Goal: Task Accomplishment & Management: Use online tool/utility

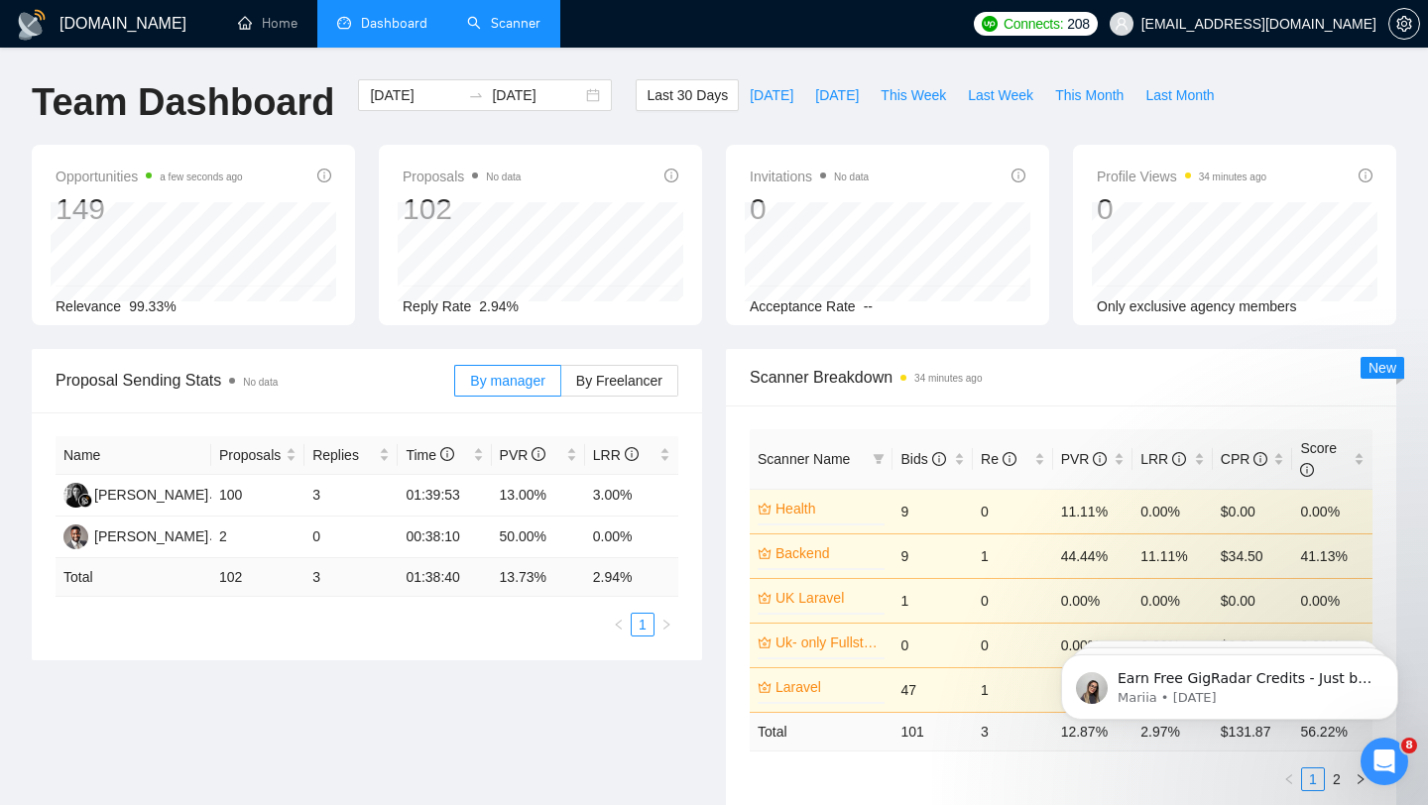
click at [519, 15] on link "Scanner" at bounding box center [503, 23] width 73 height 17
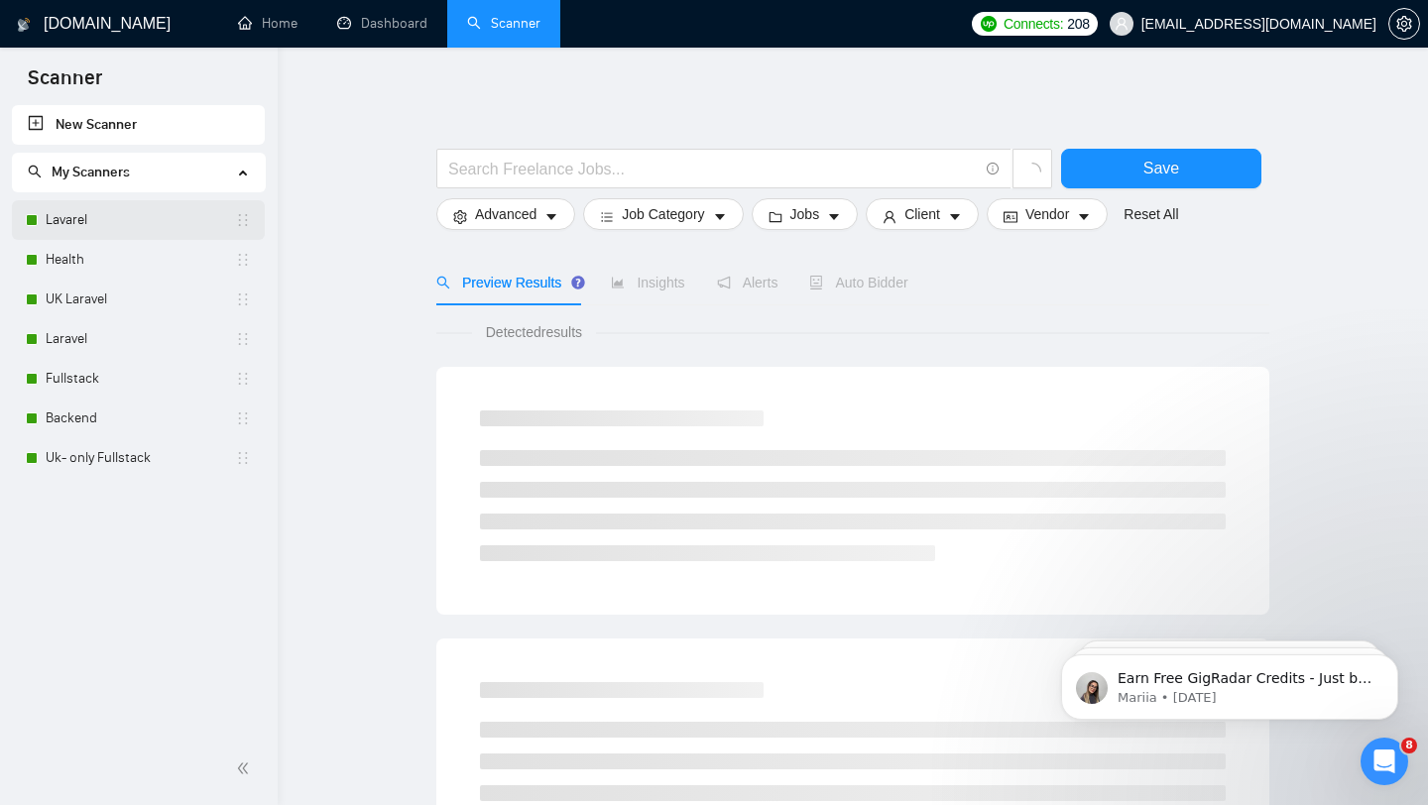
click at [78, 216] on link "Lavarel" at bounding box center [140, 220] width 189 height 40
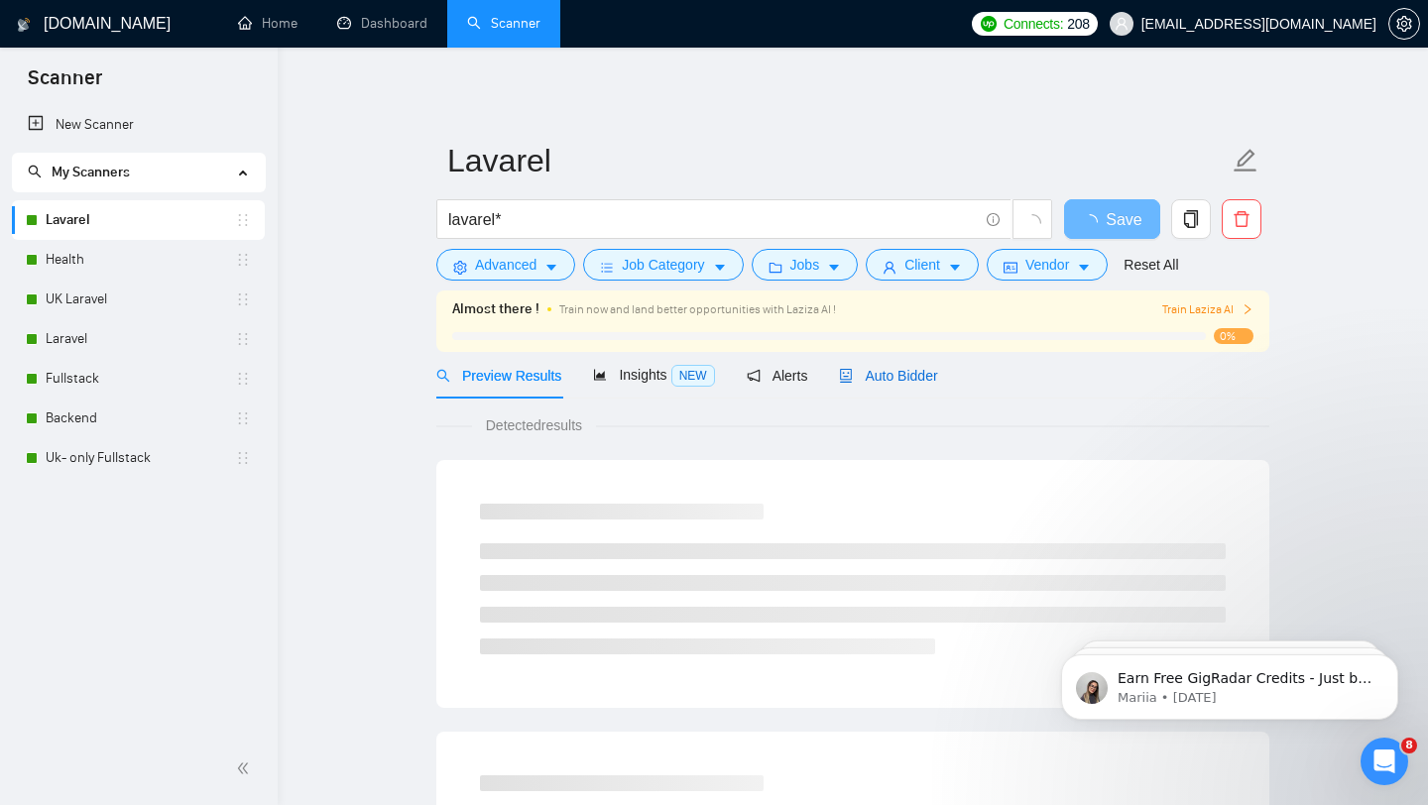
click at [901, 373] on span "Auto Bidder" at bounding box center [888, 376] width 98 height 16
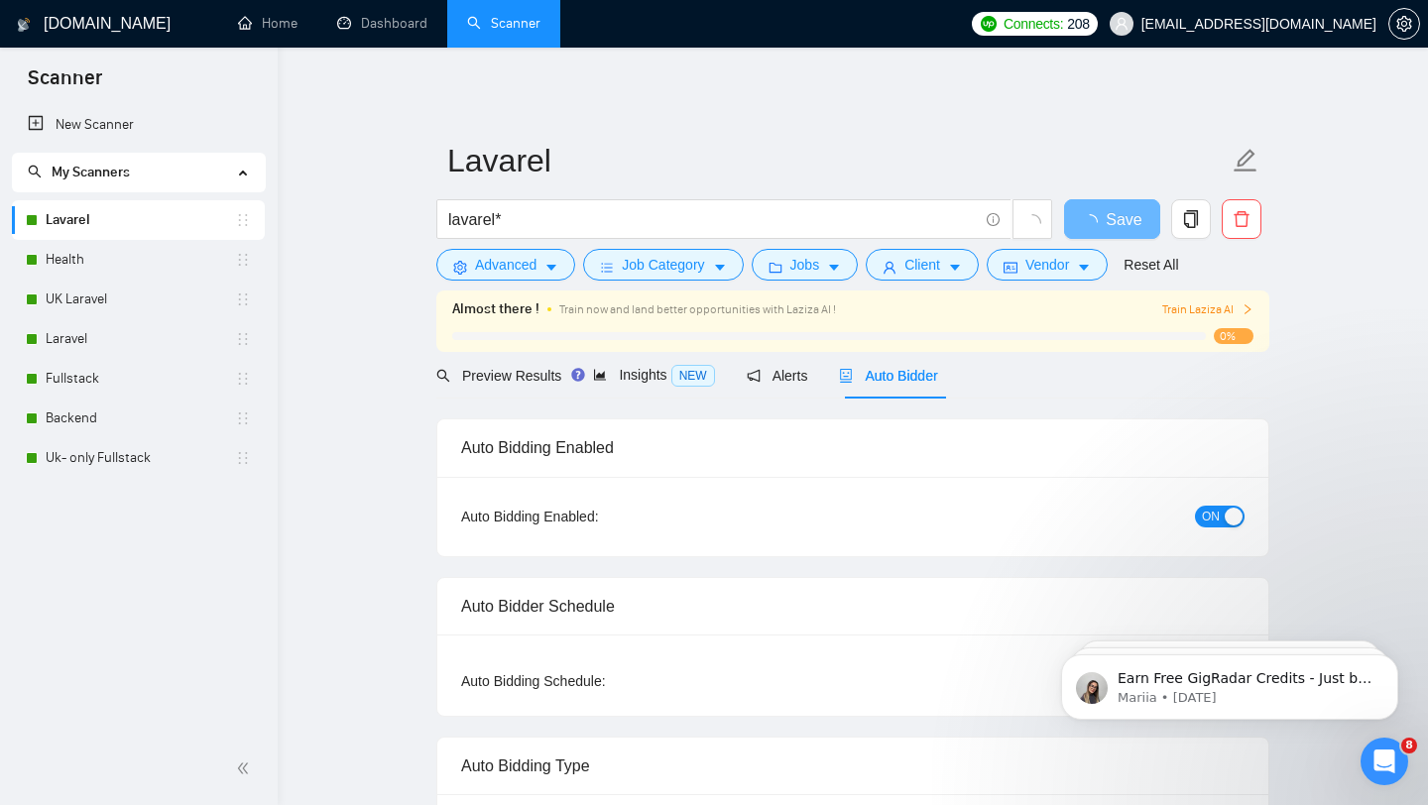
checkbox input "true"
click at [1207, 514] on span "ON" at bounding box center [1211, 517] width 18 height 22
click at [90, 254] on link "Health" at bounding box center [140, 260] width 189 height 40
click at [1089, 220] on icon "loading" at bounding box center [1090, 222] width 20 height 20
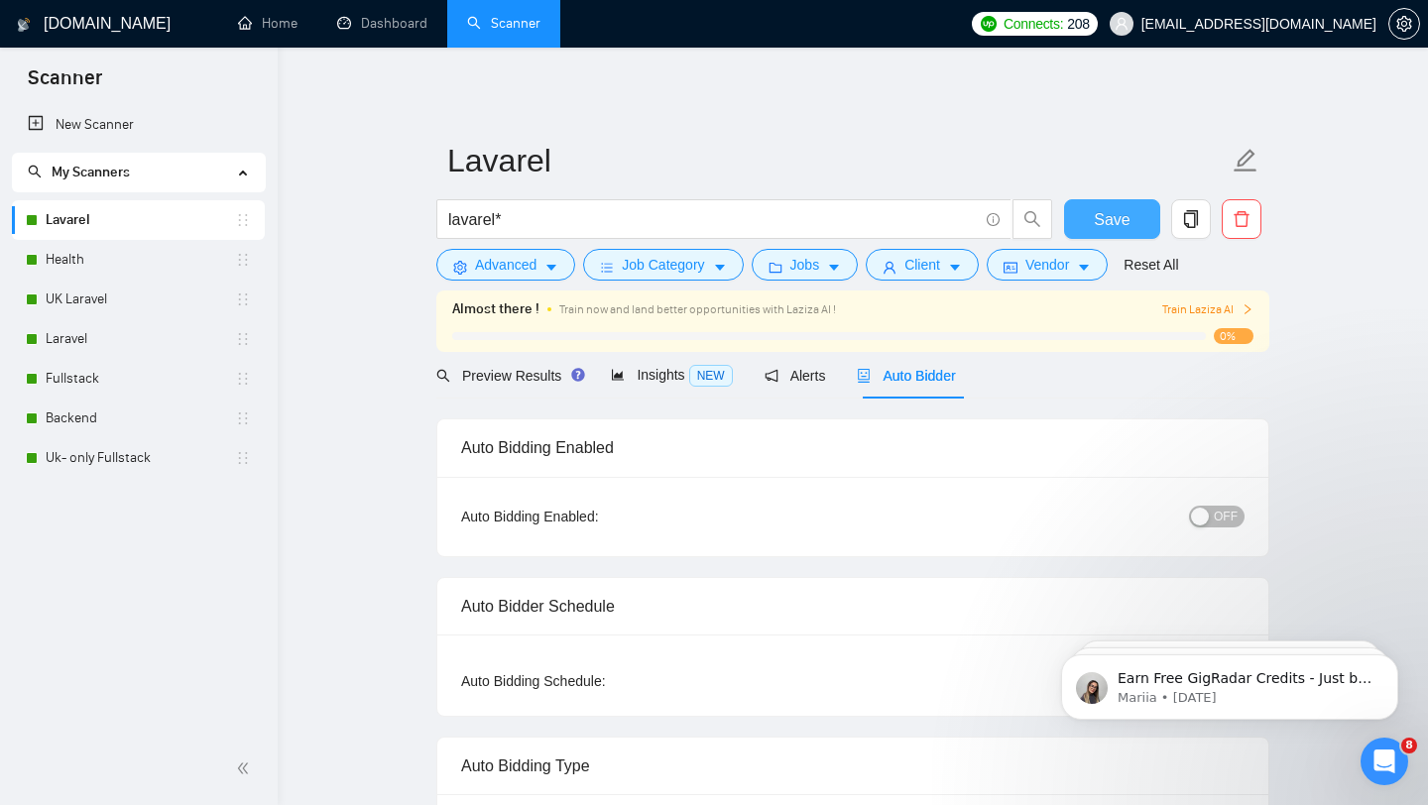
click at [1089, 220] on button "Save" at bounding box center [1112, 219] width 96 height 40
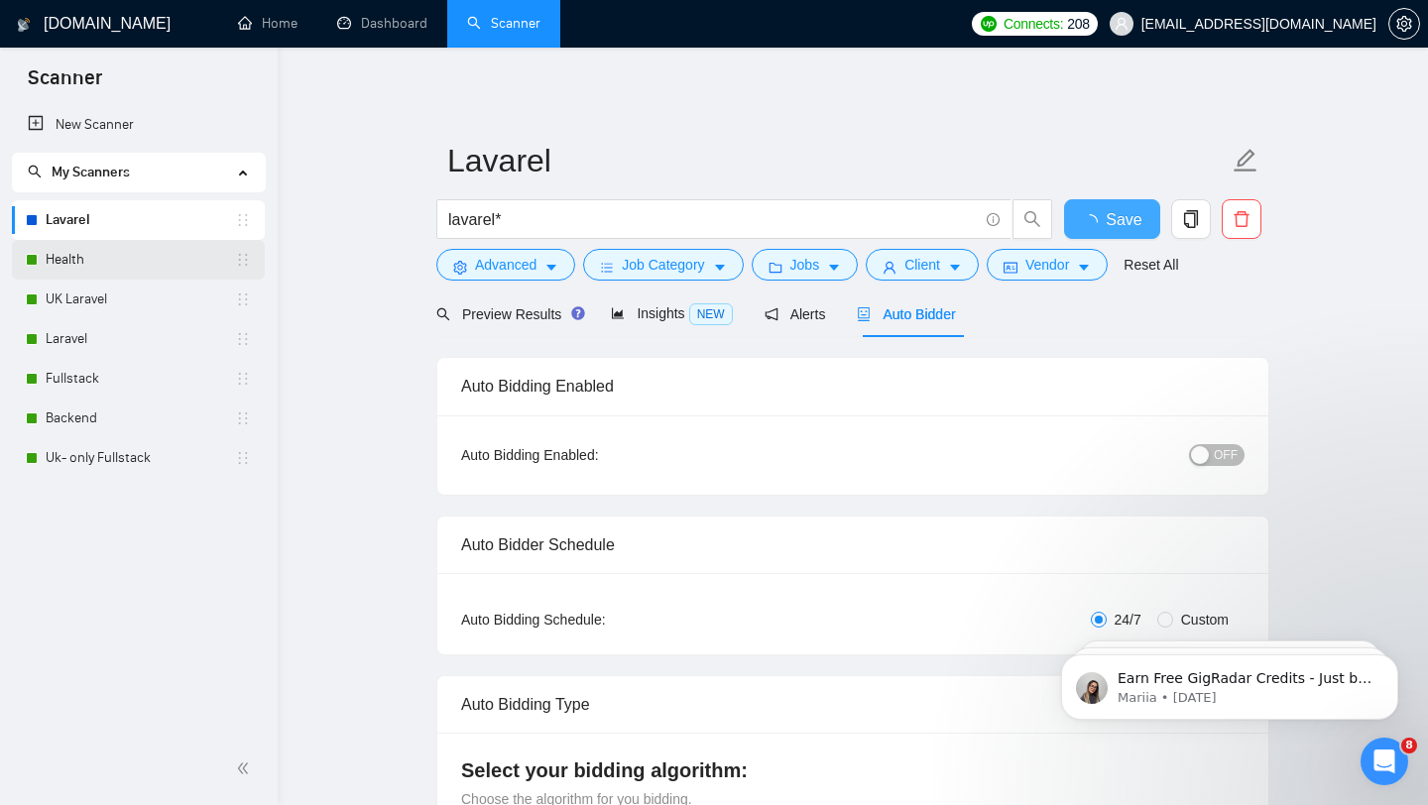
checkbox input "true"
click at [79, 251] on link "Health" at bounding box center [140, 260] width 189 height 40
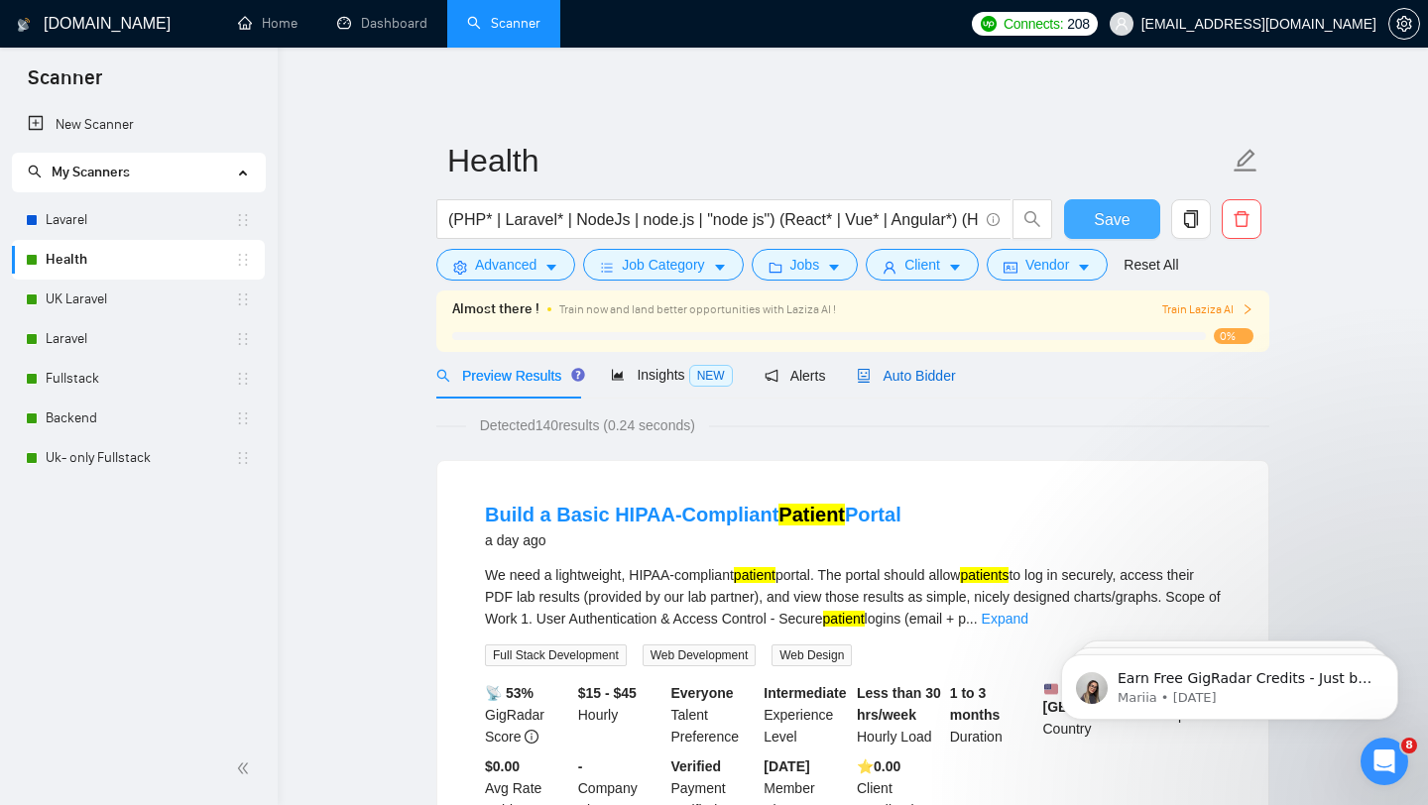
click at [932, 380] on span "Auto Bidder" at bounding box center [906, 376] width 98 height 16
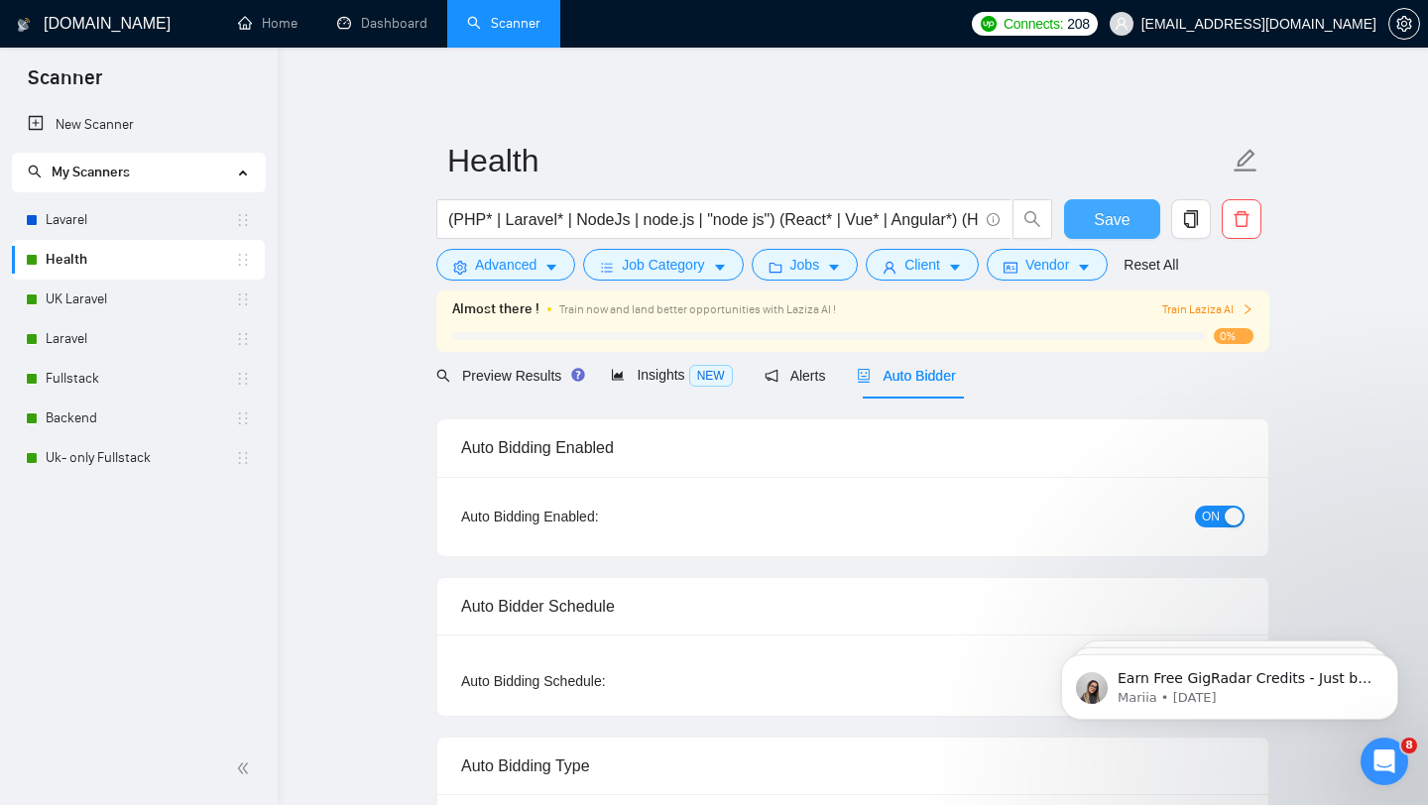
checkbox input "true"
click at [1206, 514] on span "ON" at bounding box center [1211, 517] width 18 height 22
click at [1103, 212] on span "Save" at bounding box center [1112, 219] width 36 height 25
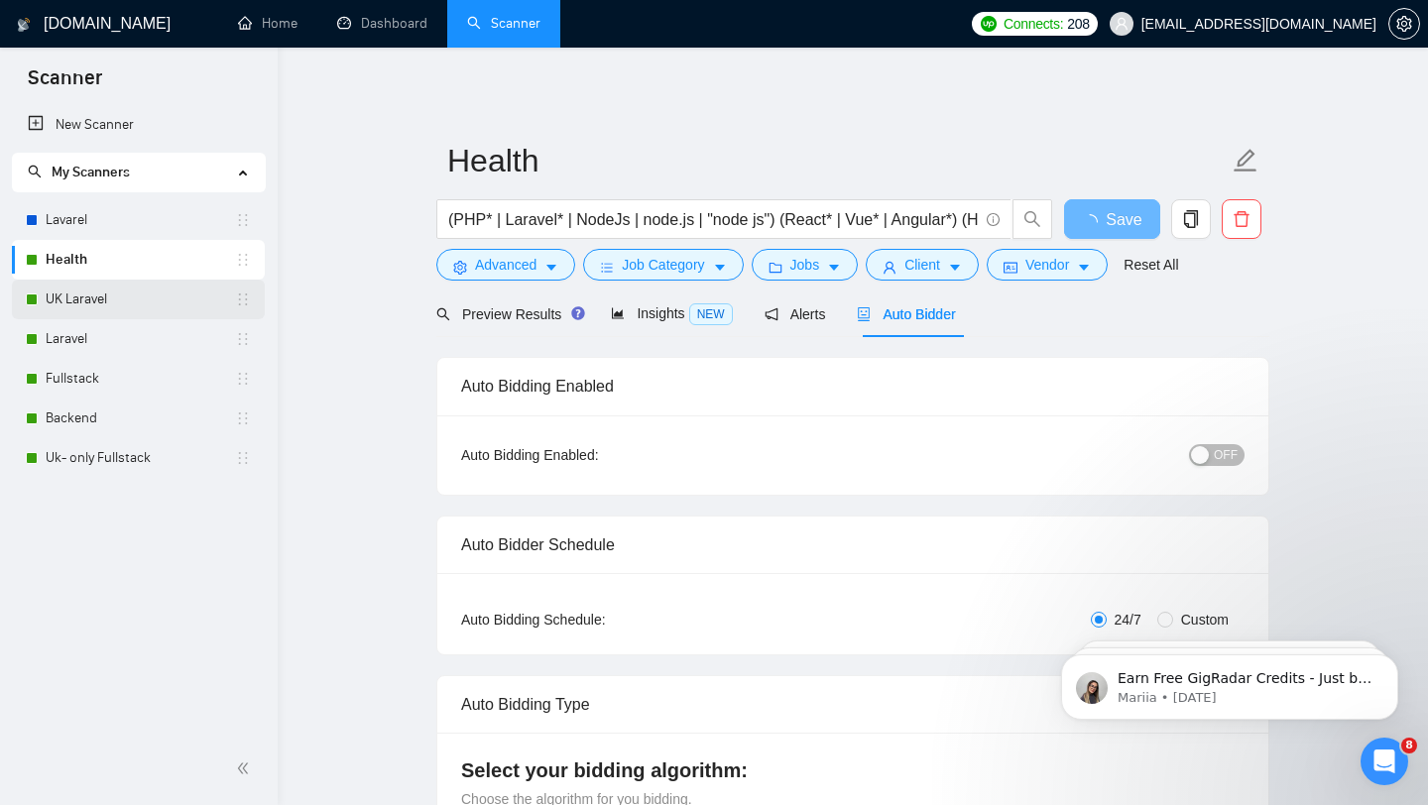
click at [93, 297] on link "UK Laravel" at bounding box center [140, 300] width 189 height 40
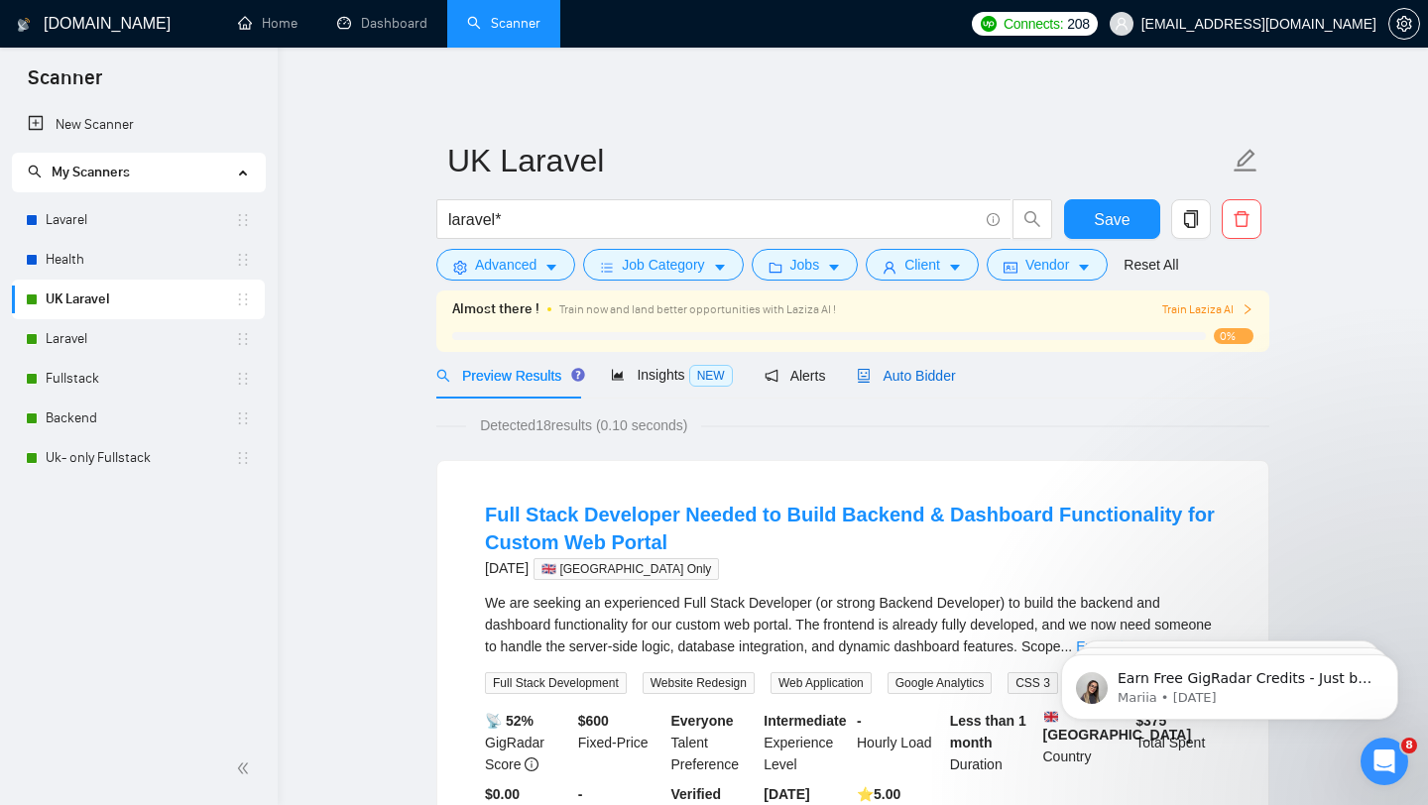
click at [910, 375] on span "Auto Bidder" at bounding box center [906, 376] width 98 height 16
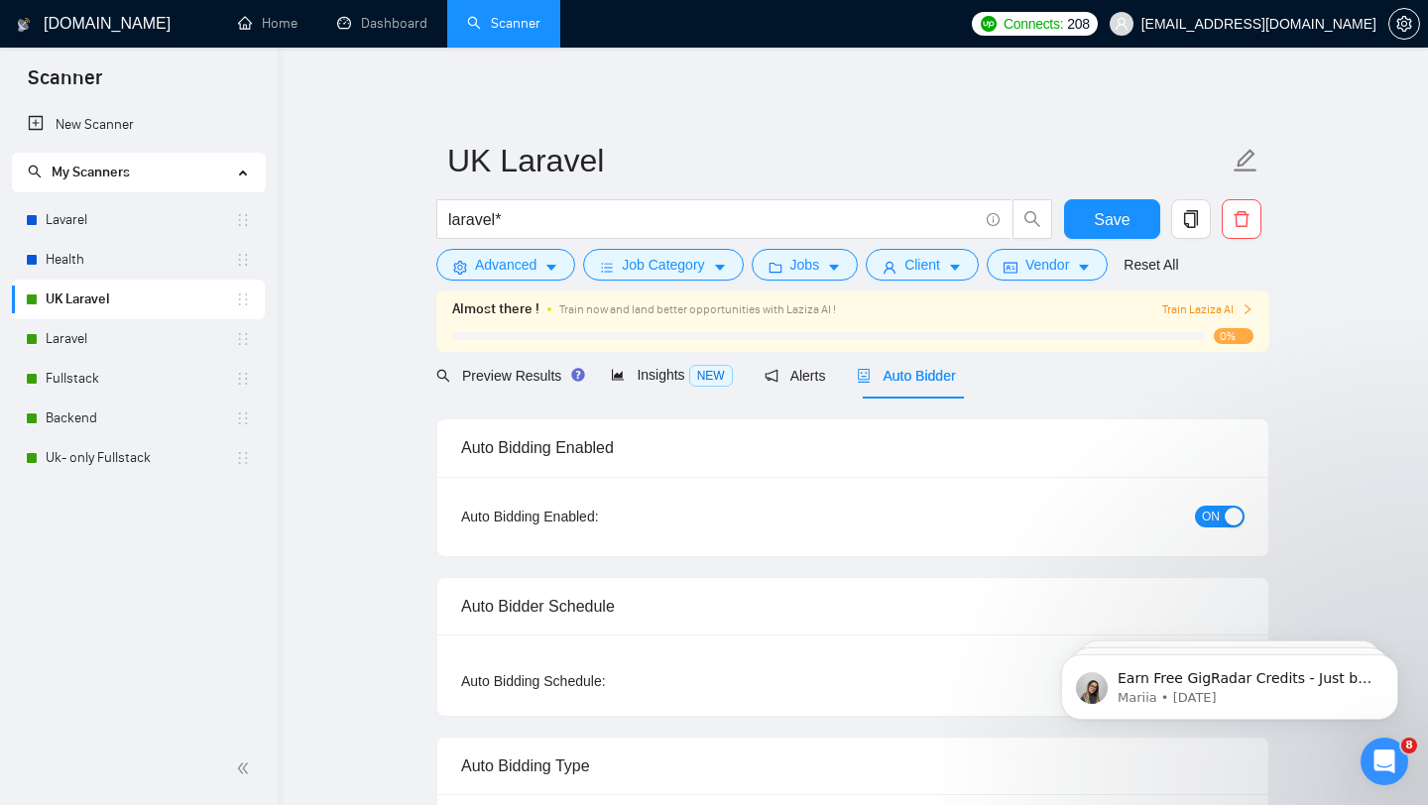
checkbox input "true"
click at [1217, 518] on span "ON" at bounding box center [1211, 517] width 18 height 22
click at [1106, 225] on span "Save" at bounding box center [1112, 219] width 36 height 25
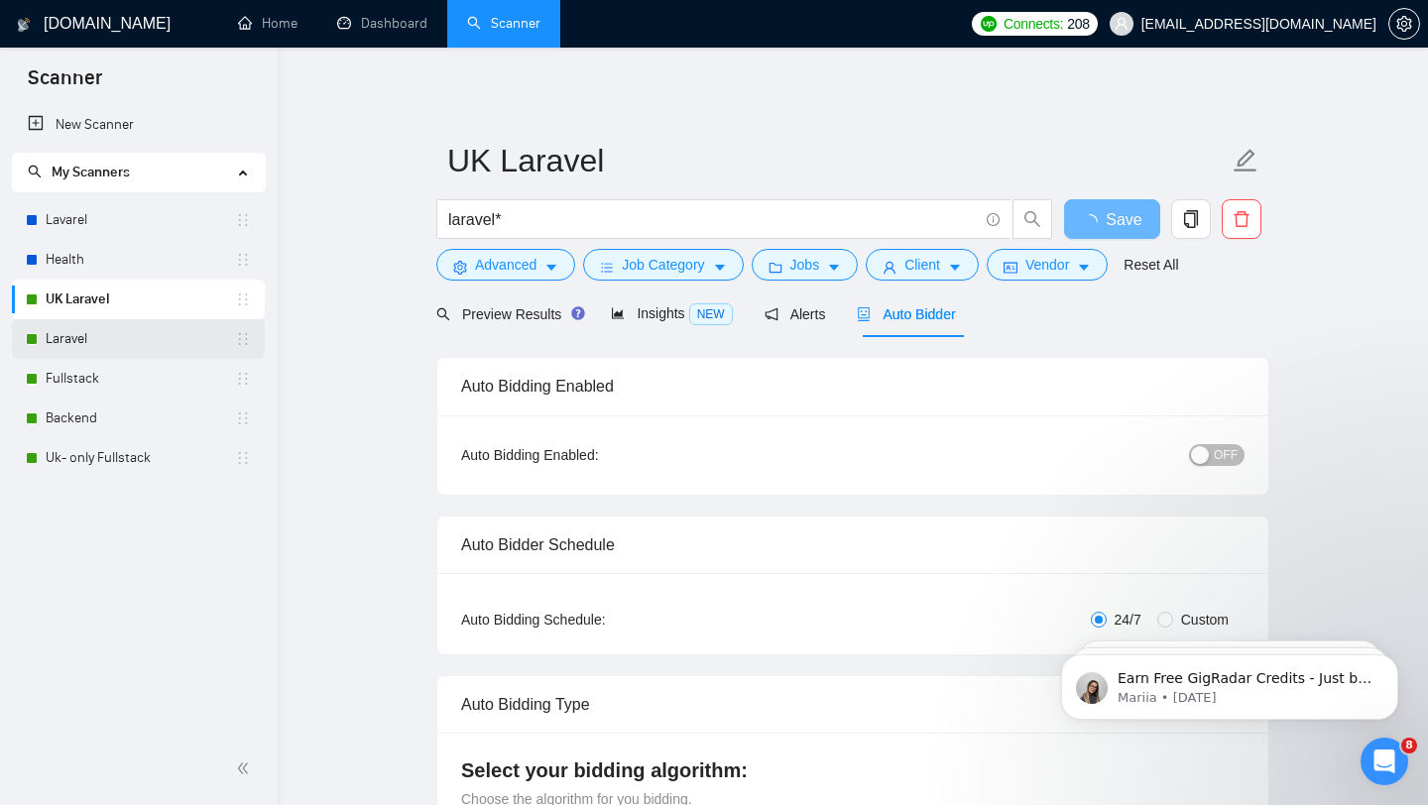
click at [70, 342] on link "Laravel" at bounding box center [140, 339] width 189 height 40
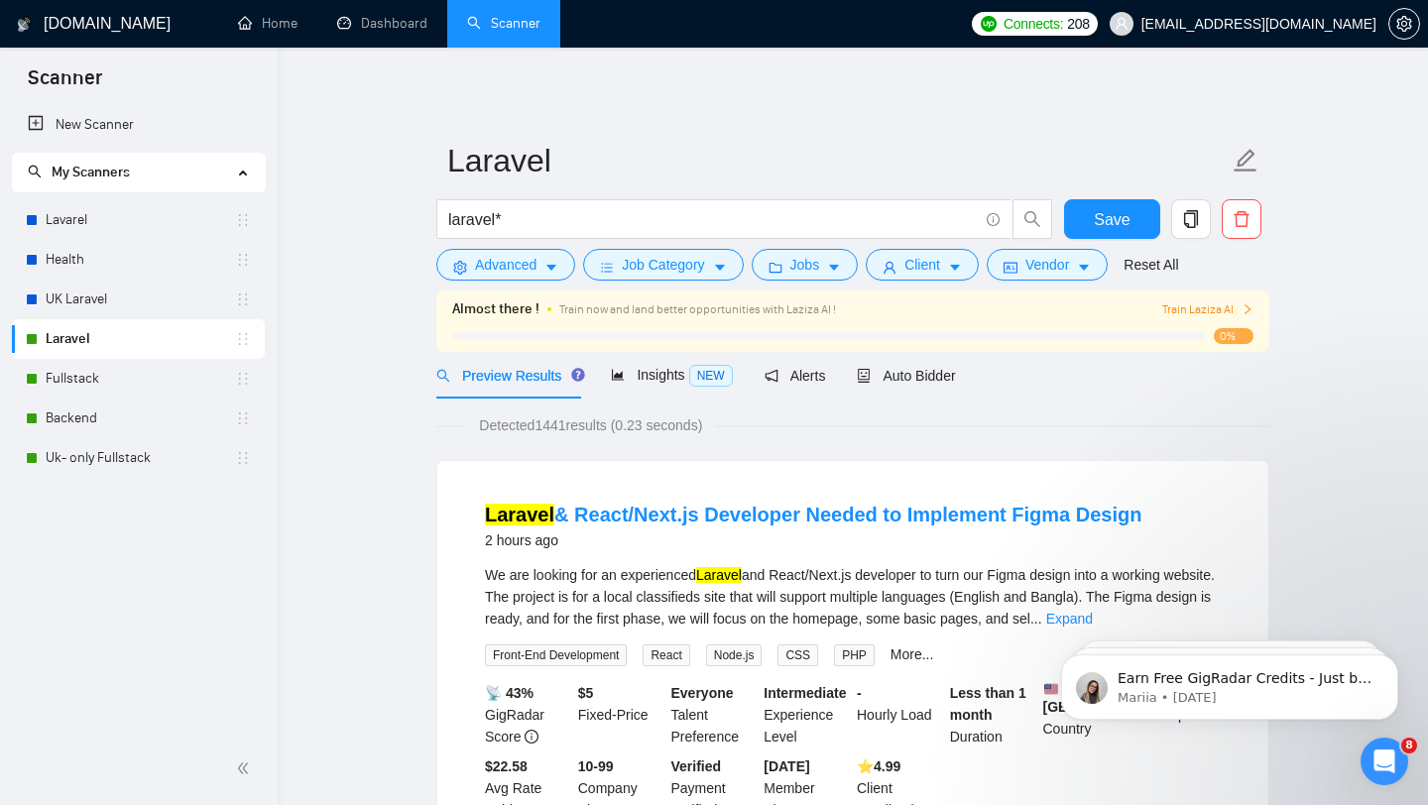
click at [70, 341] on link "Laravel" at bounding box center [140, 339] width 189 height 40
click at [921, 369] on span "Auto Bidder" at bounding box center [906, 376] width 98 height 16
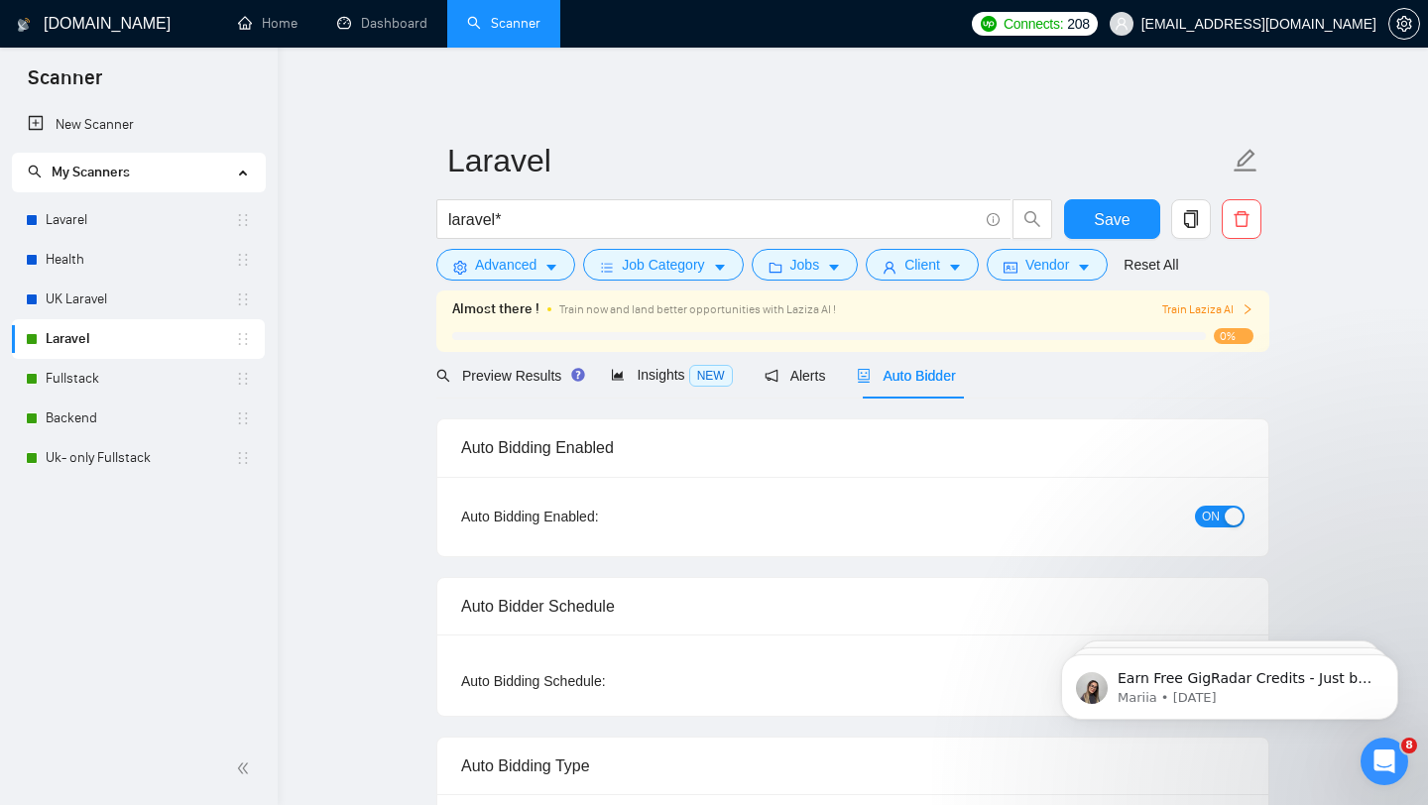
checkbox input "true"
click at [1213, 521] on span "ON" at bounding box center [1211, 517] width 18 height 22
click at [1097, 213] on span "Save" at bounding box center [1112, 219] width 36 height 25
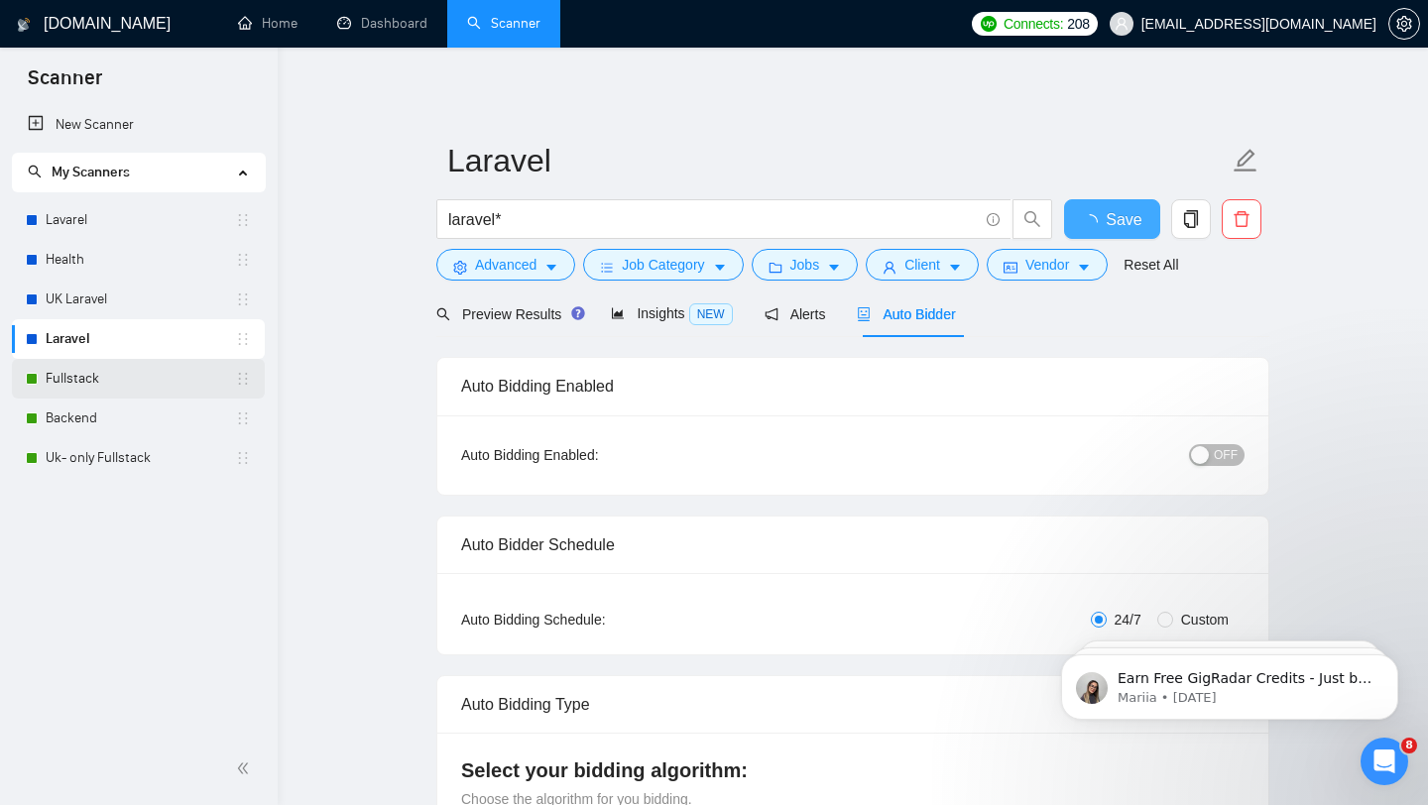
checkbox input "true"
click at [68, 383] on link "Fullstack" at bounding box center [140, 379] width 189 height 40
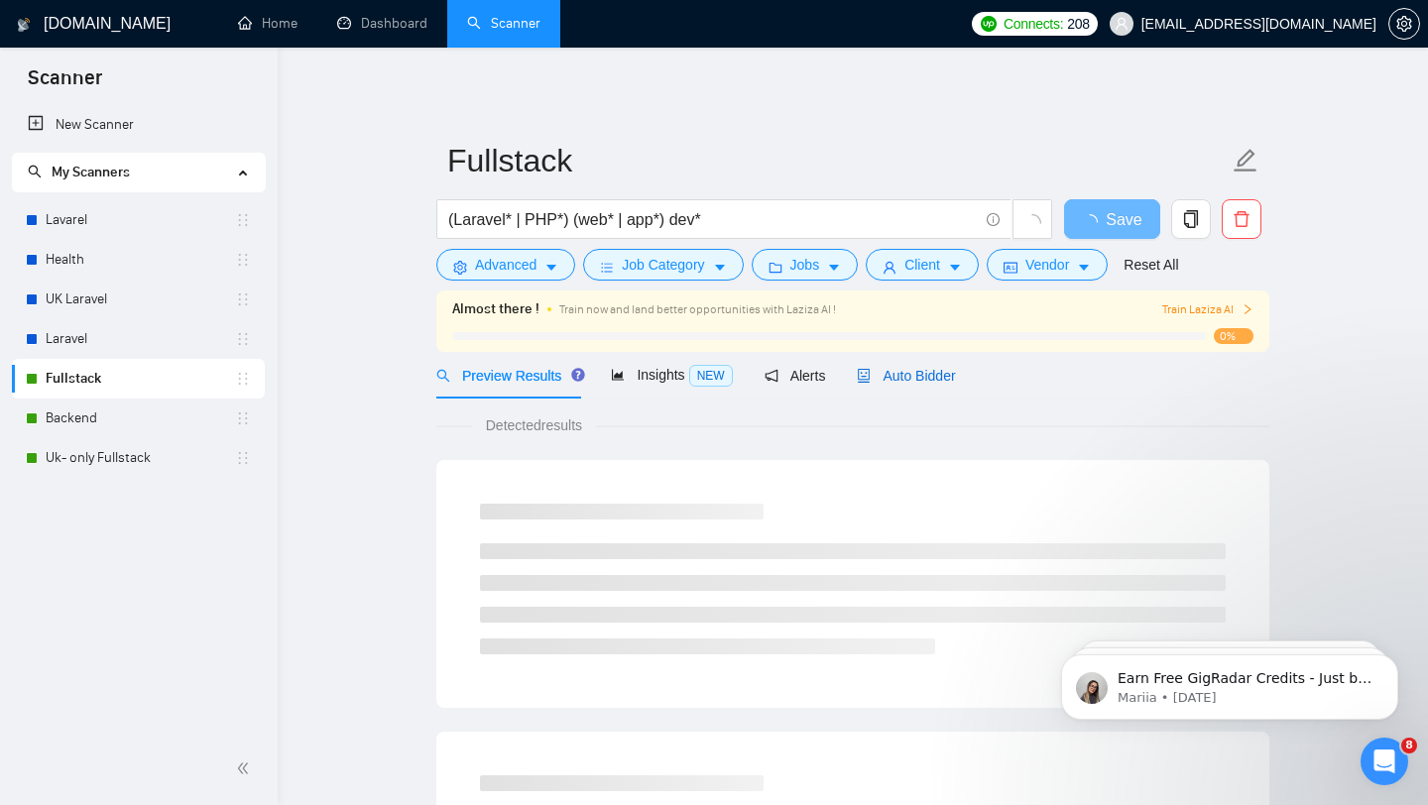
click at [943, 377] on span "Auto Bidder" at bounding box center [906, 376] width 98 height 16
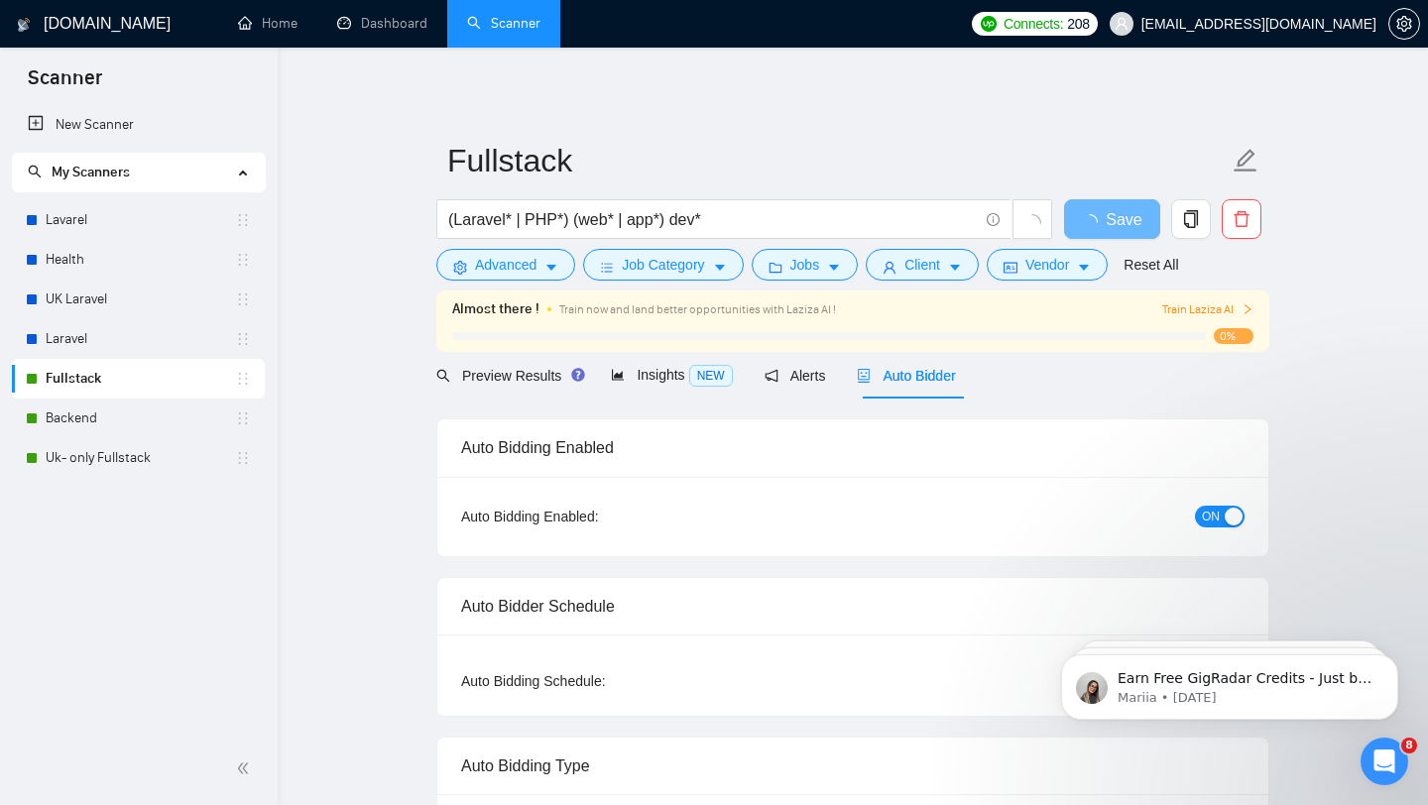
checkbox input "true"
click at [1205, 518] on span "ON" at bounding box center [1211, 517] width 18 height 22
click at [1109, 227] on span "Save" at bounding box center [1112, 219] width 36 height 25
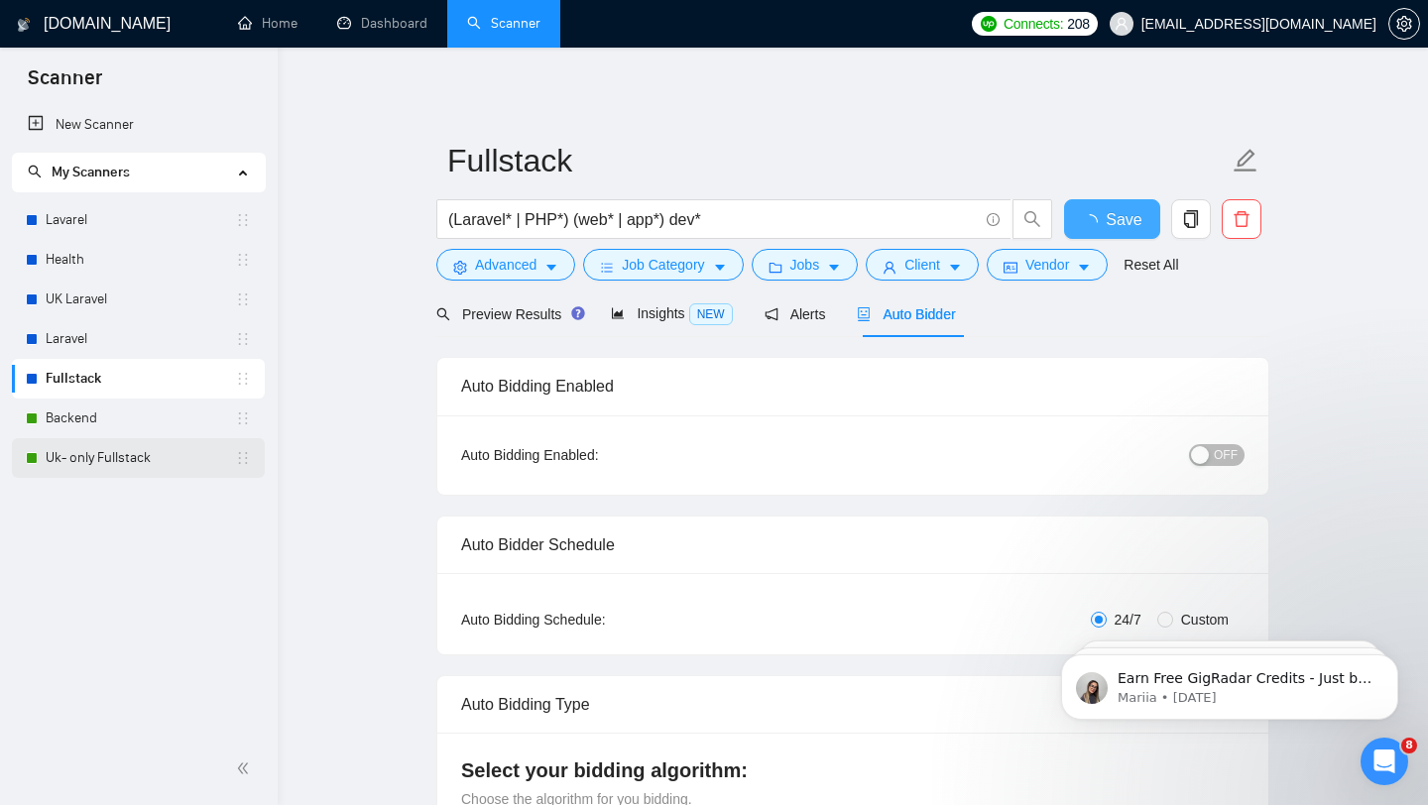
checkbox input "true"
click at [99, 416] on link "Backend" at bounding box center [140, 419] width 189 height 40
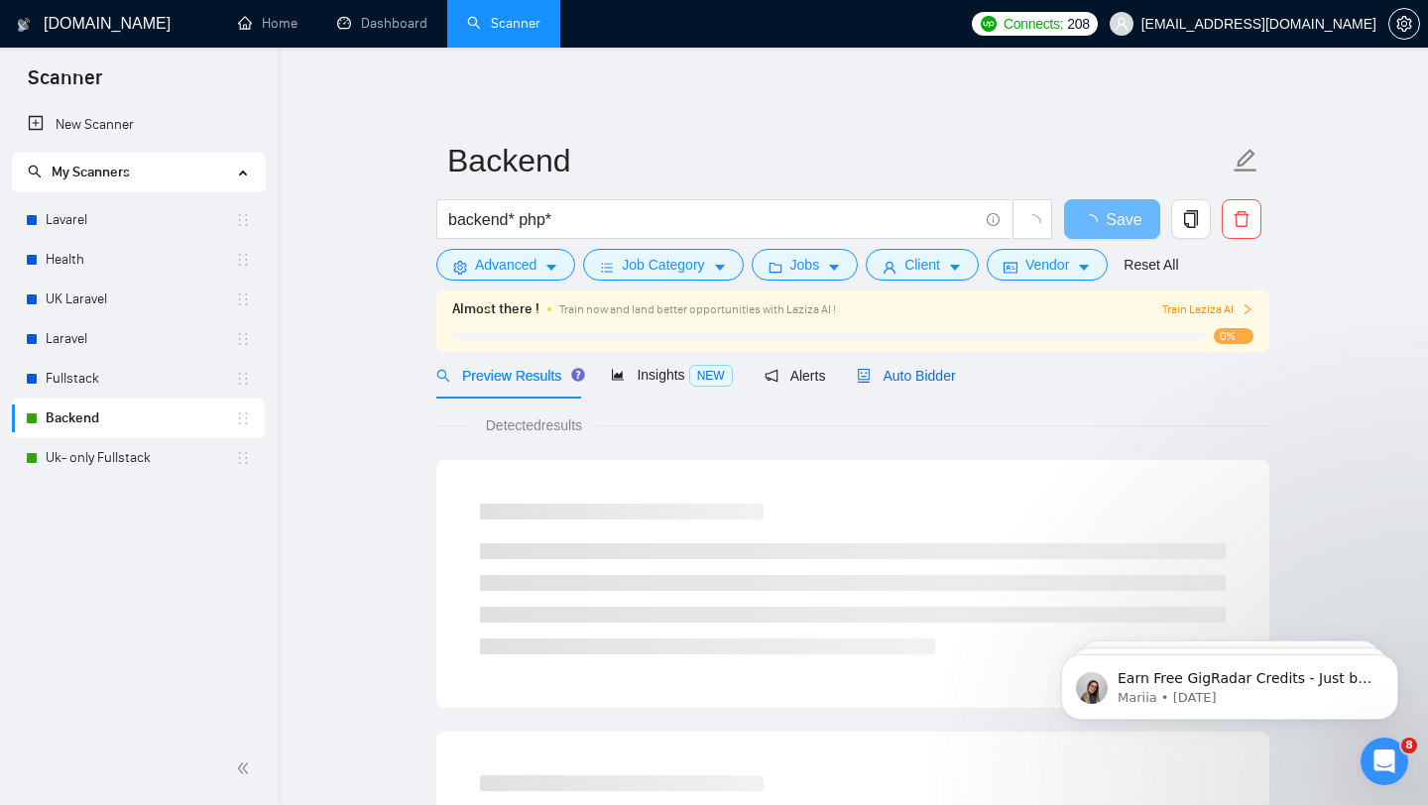
click at [926, 381] on span "Auto Bidder" at bounding box center [906, 376] width 98 height 16
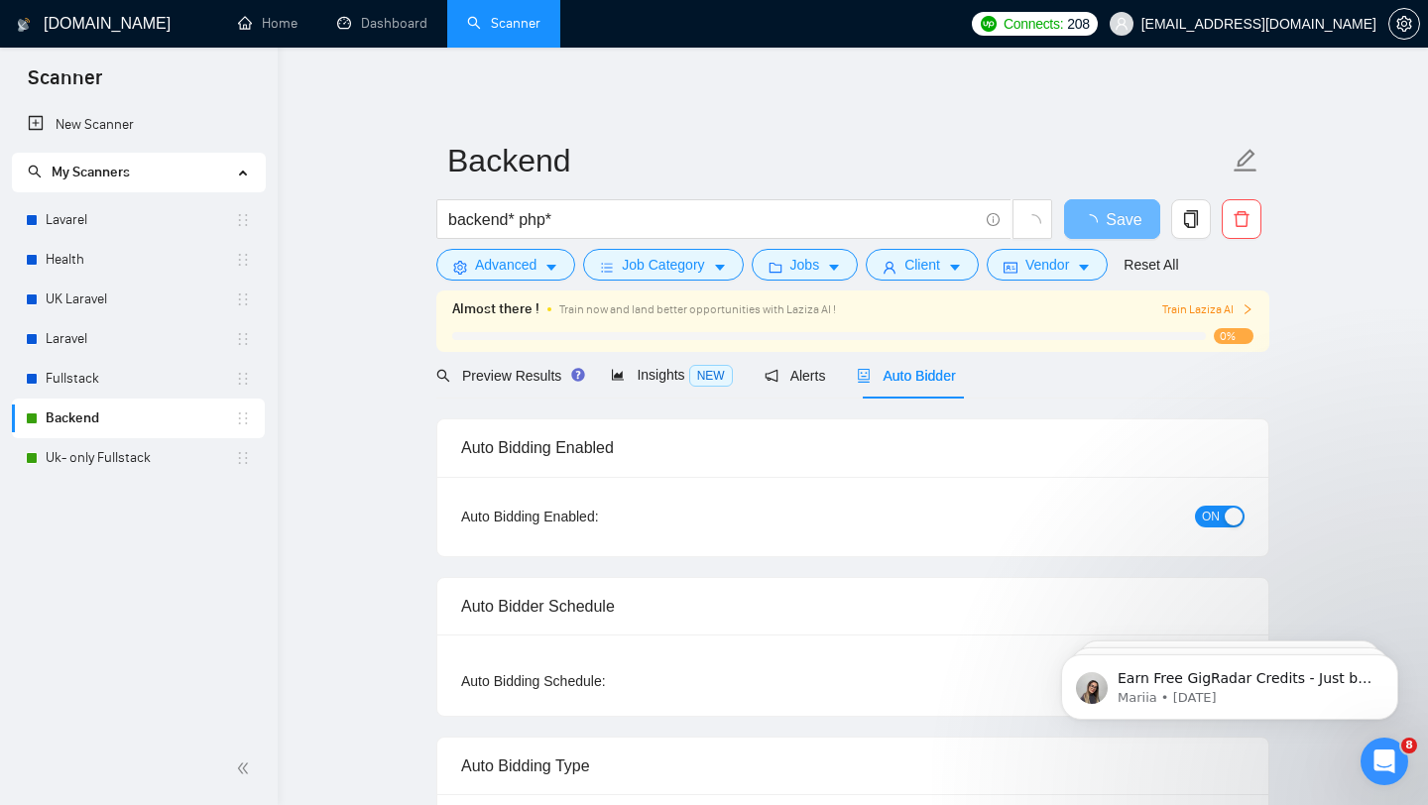
checkbox input "true"
click at [1222, 523] on button "ON" at bounding box center [1220, 517] width 50 height 22
click at [1123, 224] on span "Save" at bounding box center [1112, 219] width 36 height 25
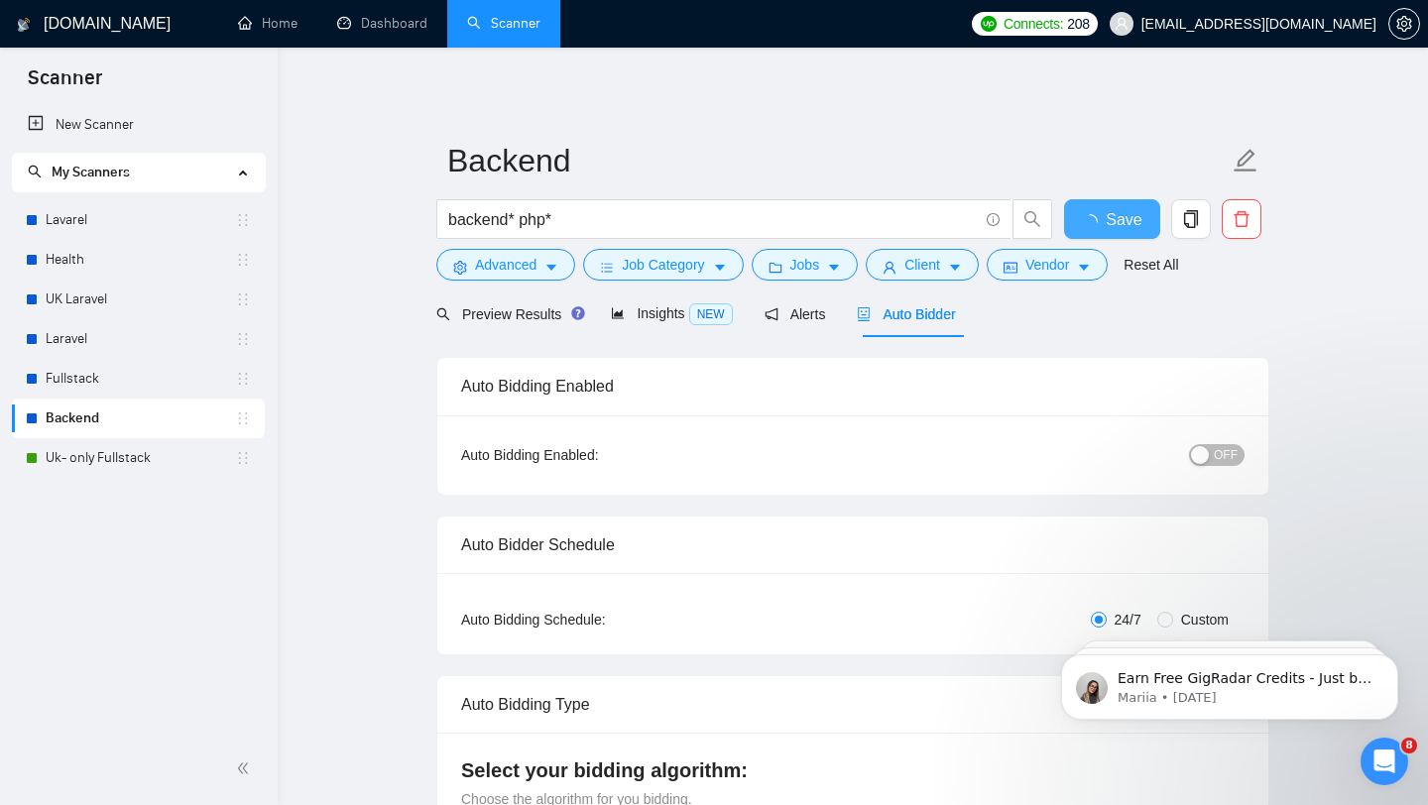
checkbox input "true"
click at [86, 468] on link "Uk- only Fullstack" at bounding box center [140, 458] width 189 height 40
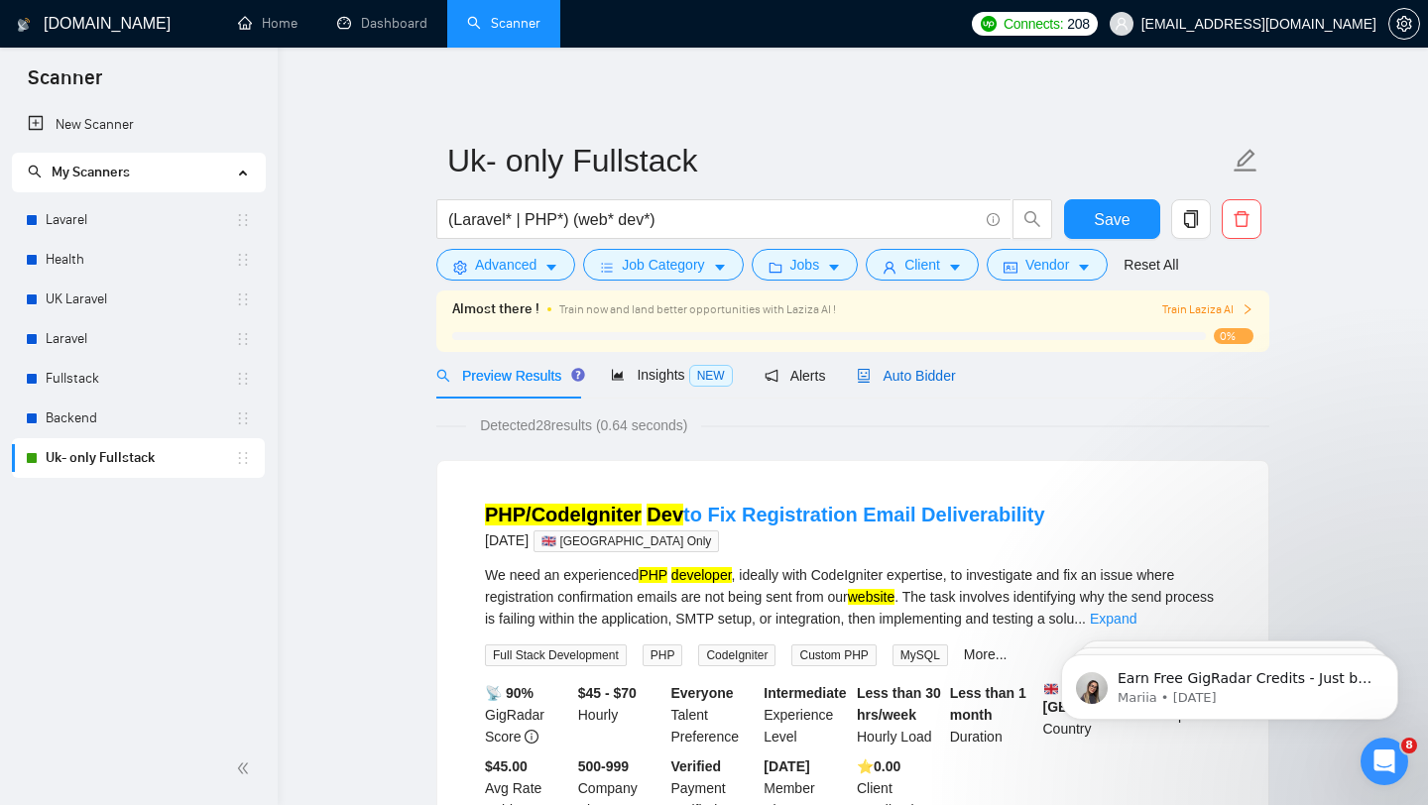
click at [907, 375] on span "Auto Bidder" at bounding box center [906, 376] width 98 height 16
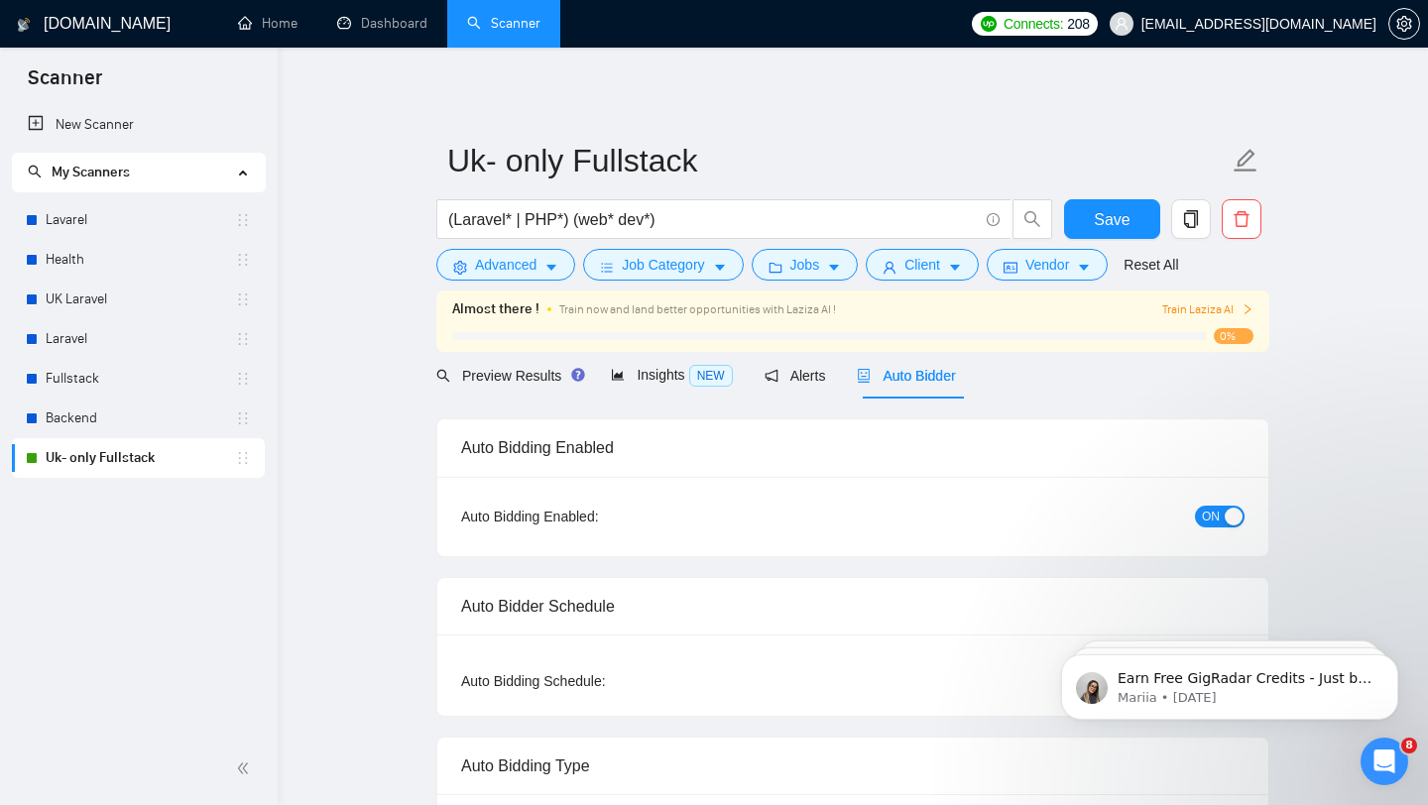
checkbox input "true"
click at [1225, 518] on div "button" at bounding box center [1234, 517] width 18 height 18
click at [485, 379] on span "Preview Results" at bounding box center [507, 376] width 143 height 16
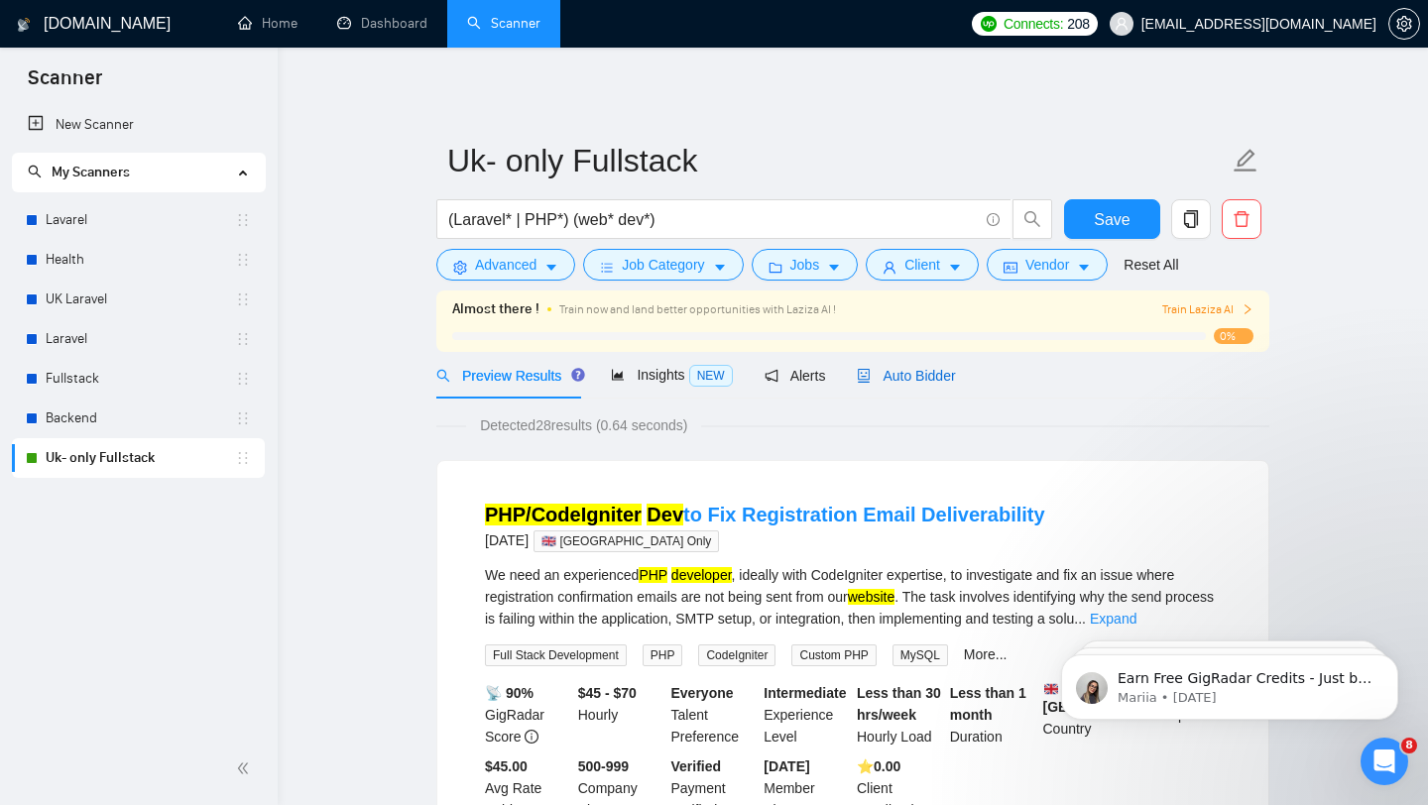
click at [931, 382] on span "Auto Bidder" at bounding box center [906, 376] width 98 height 16
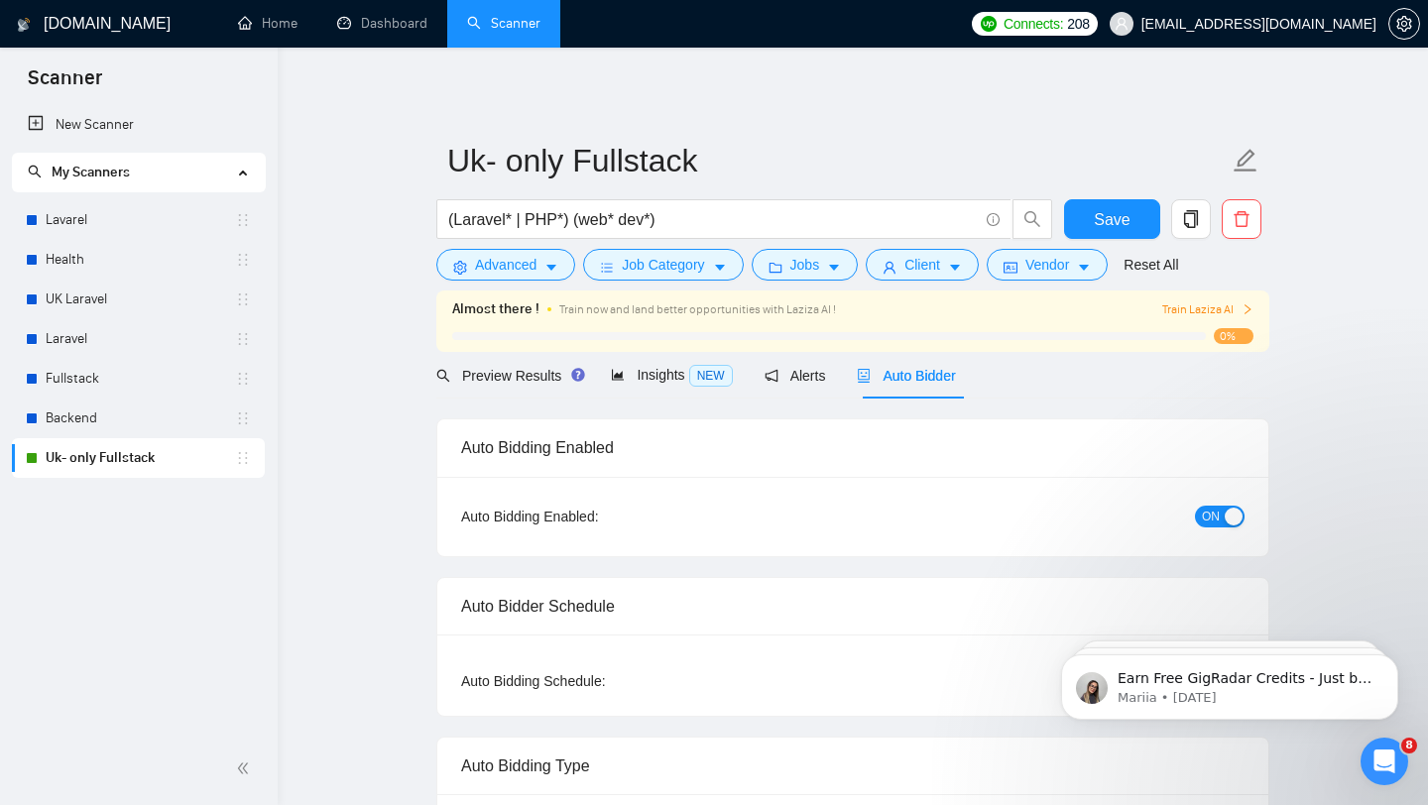
checkbox input "true"
click at [1208, 520] on span "ON" at bounding box center [1211, 517] width 18 height 22
click at [1105, 222] on span "Save" at bounding box center [1112, 219] width 36 height 25
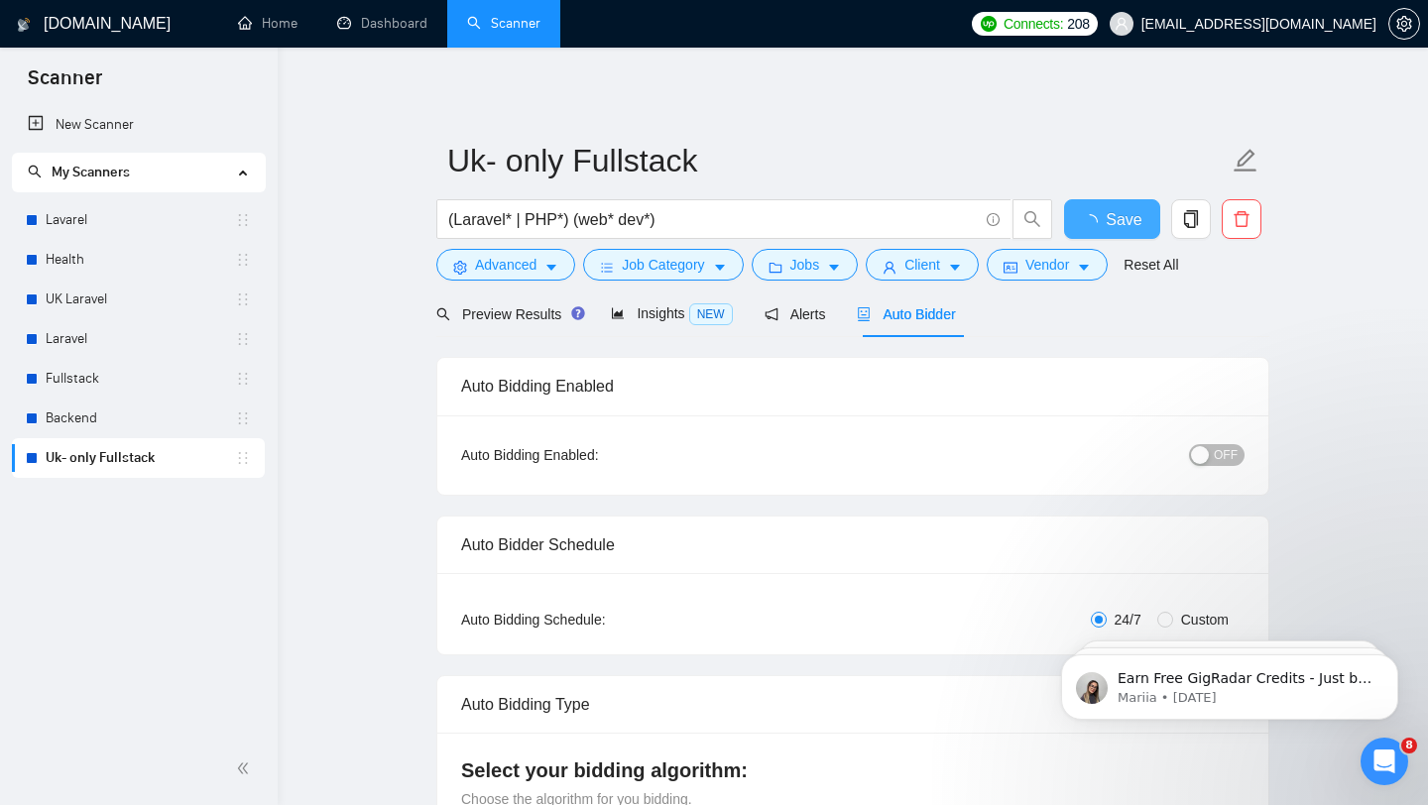
checkbox input "true"
click at [370, 28] on link "Dashboard" at bounding box center [382, 23] width 90 height 17
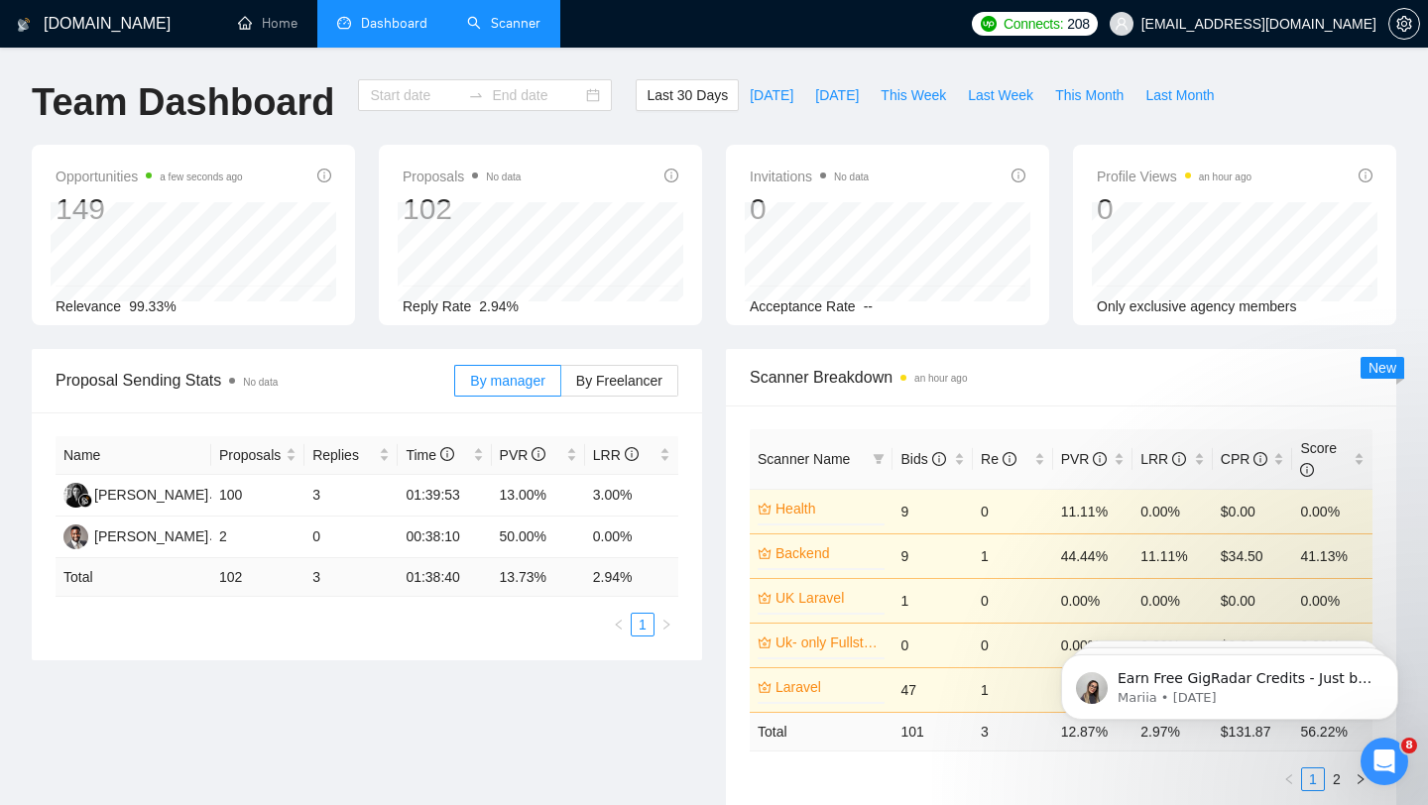
type input "[DATE]"
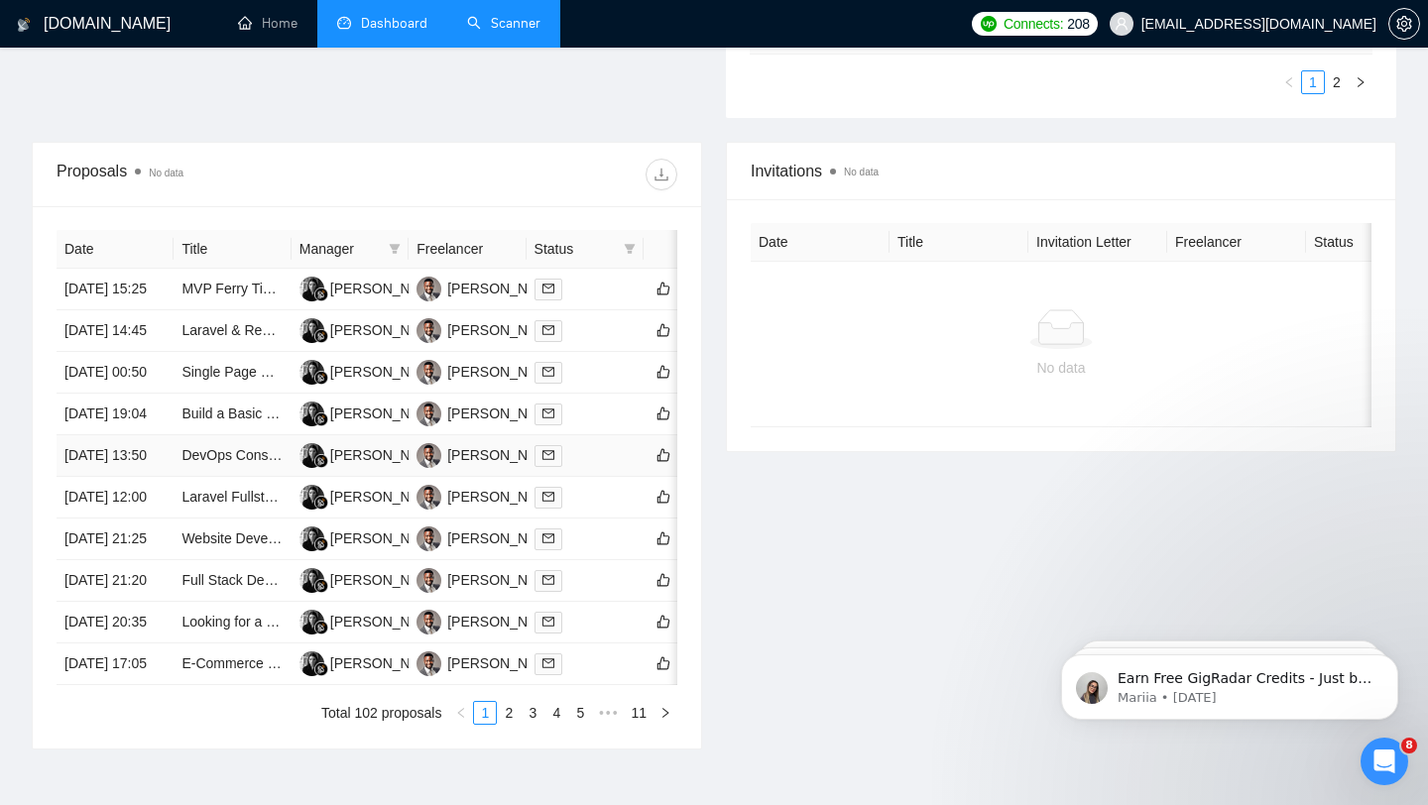
scroll to position [698, 0]
click at [479, 295] on div "[PERSON_NAME]" at bounding box center [504, 288] width 114 height 22
